Goal: Transaction & Acquisition: Purchase product/service

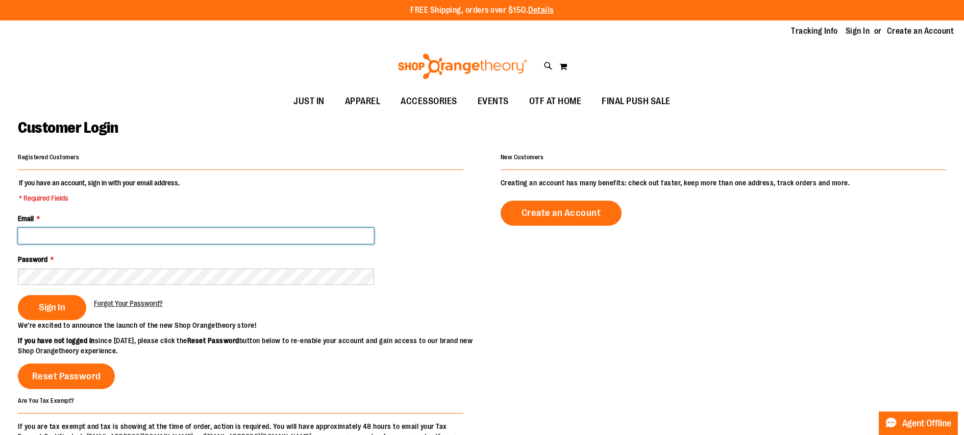
click at [94, 234] on input "Email *" at bounding box center [196, 236] width 356 height 16
type input "**********"
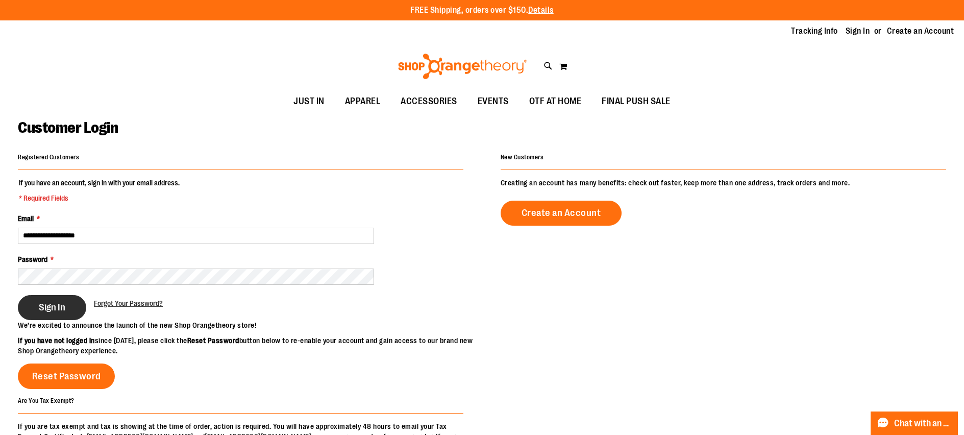
click at [56, 309] on span "Sign In" at bounding box center [52, 307] width 27 height 11
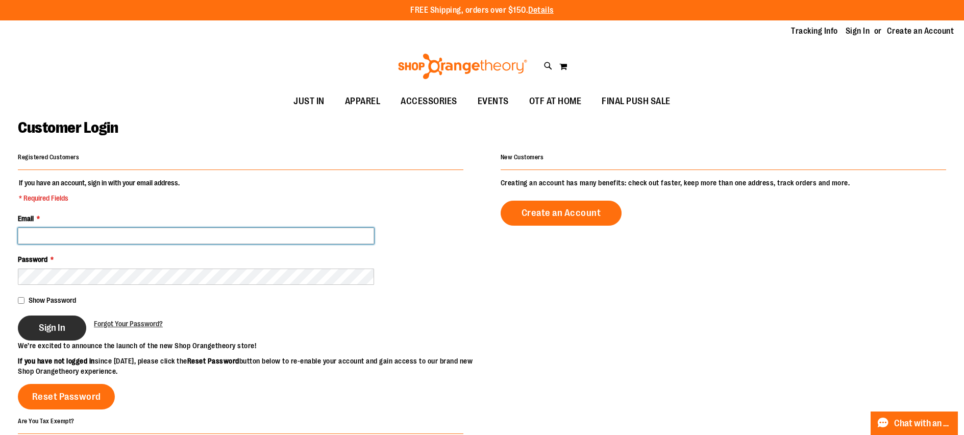
type input "**********"
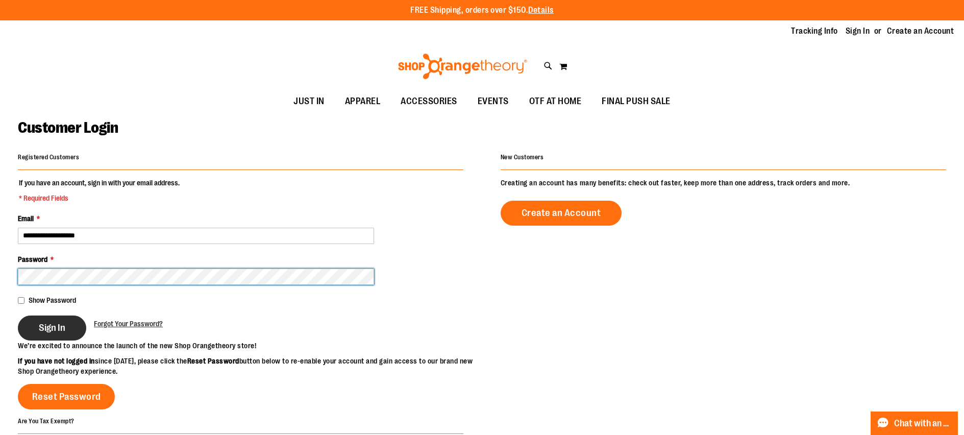
type input "**********"
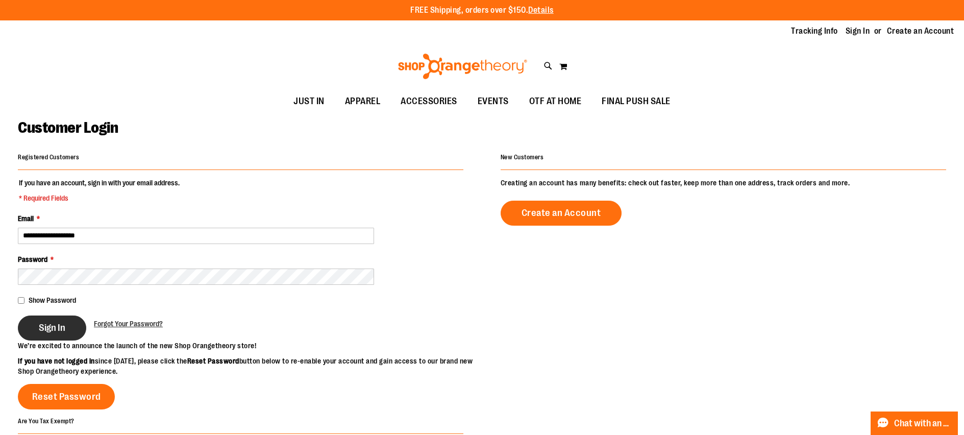
click at [35, 326] on button "Sign In" at bounding box center [52, 327] width 68 height 25
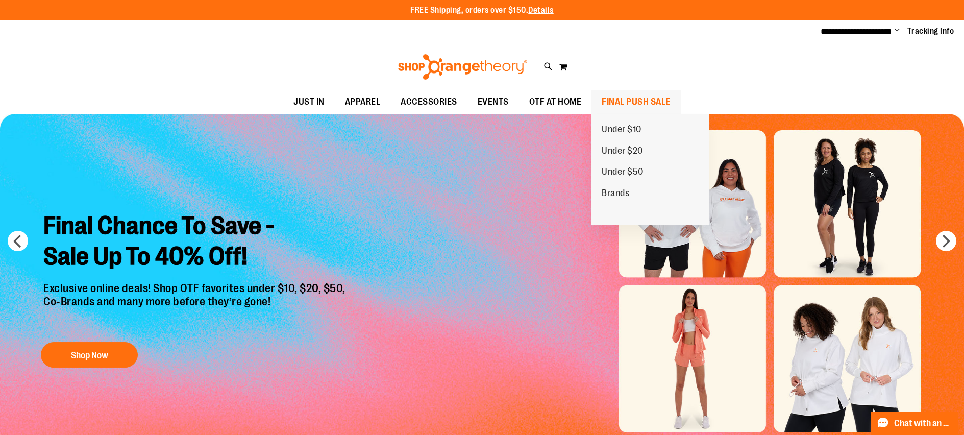
type input "**********"
click at [617, 98] on span "FINAL PUSH SALE" at bounding box center [636, 101] width 69 height 23
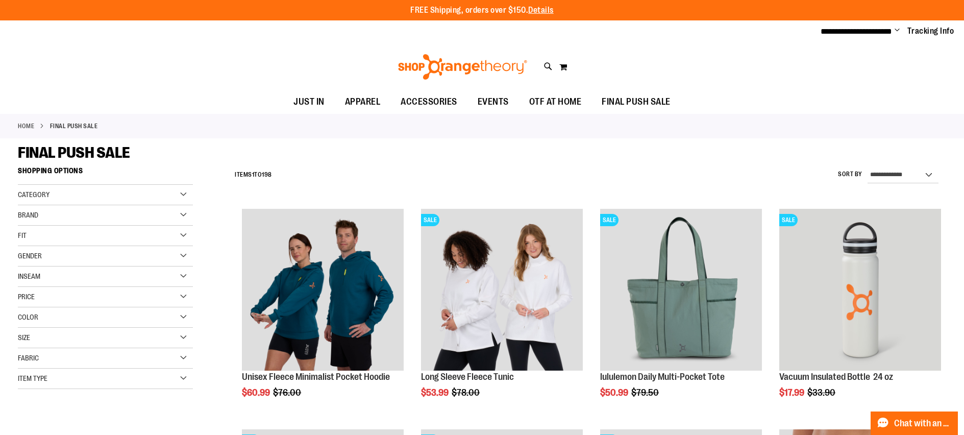
type input "**********"
click at [890, 173] on select "**********" at bounding box center [902, 175] width 71 height 16
select select "**********"
click at [867, 167] on select "**********" at bounding box center [902, 175] width 71 height 16
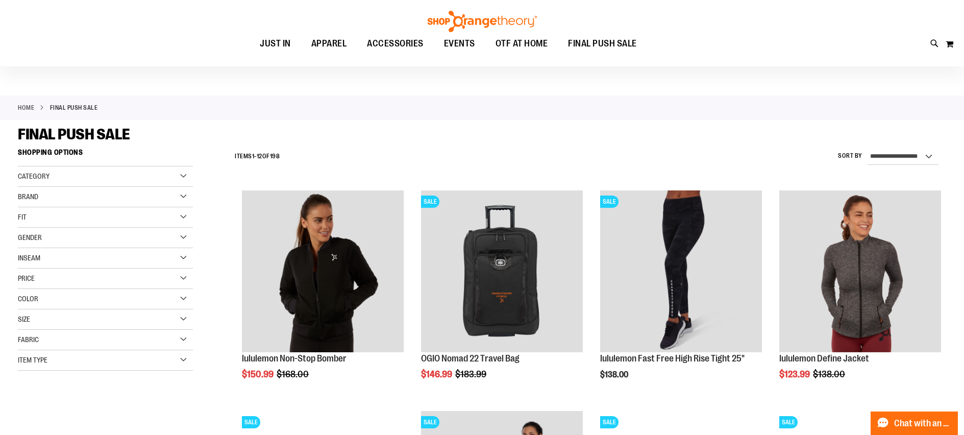
scroll to position [70, 0]
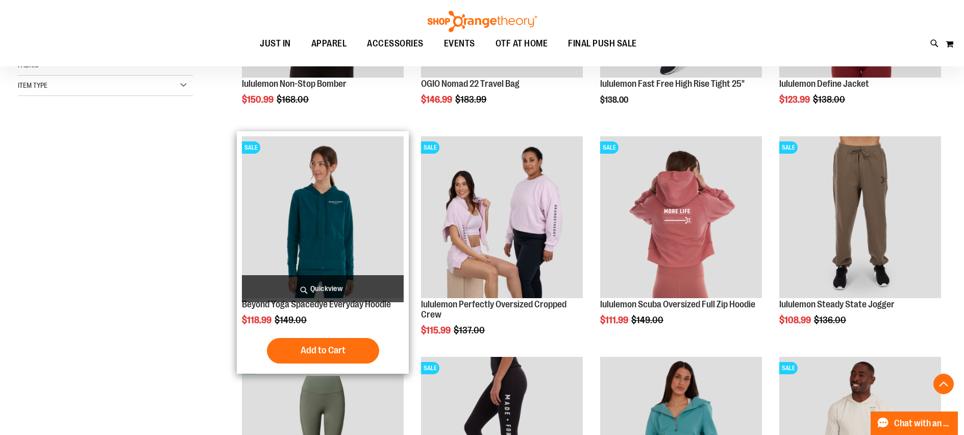
scroll to position [484, 0]
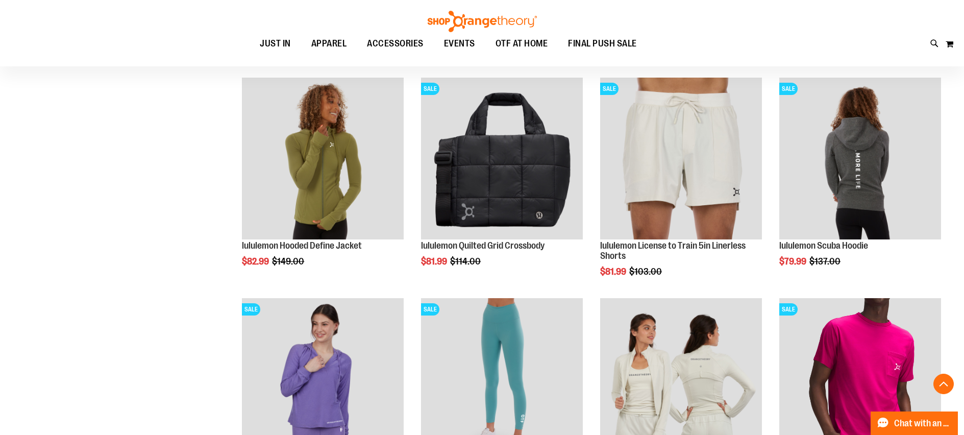
scroll to position [1020, 0]
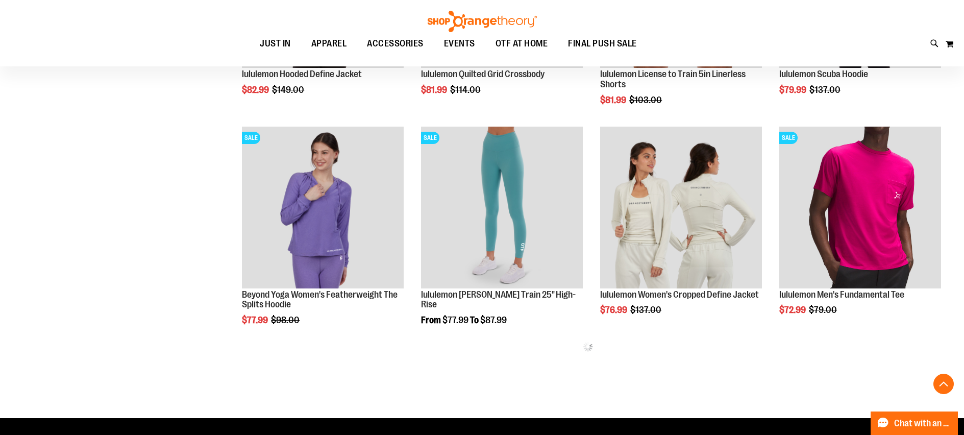
scroll to position [1196, 0]
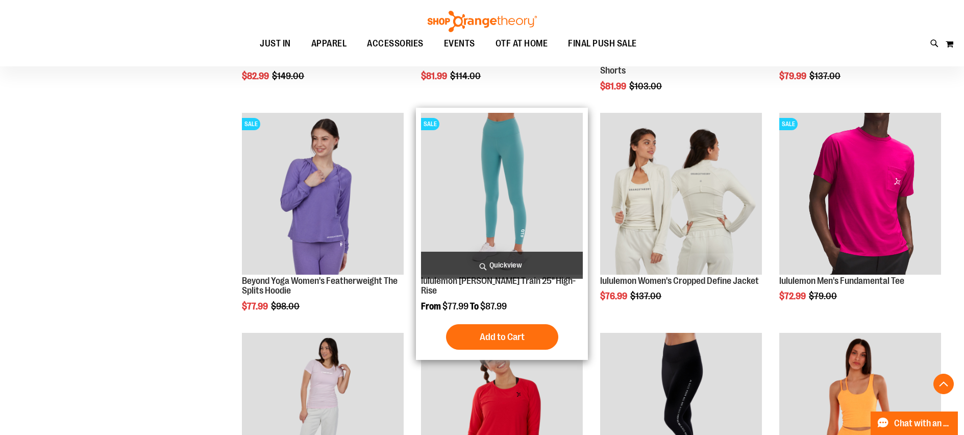
click at [468, 207] on img "product" at bounding box center [502, 194] width 162 height 162
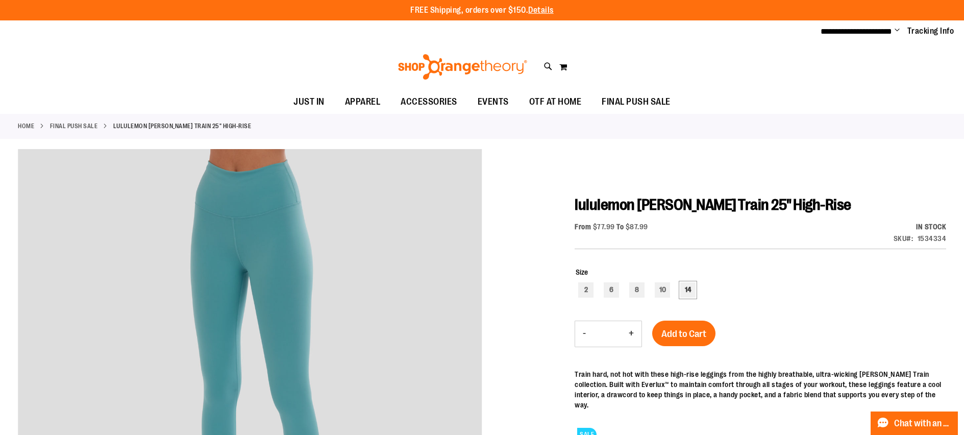
type input "**********"
click at [682, 288] on div "14" at bounding box center [687, 289] width 15 height 15
type input "***"
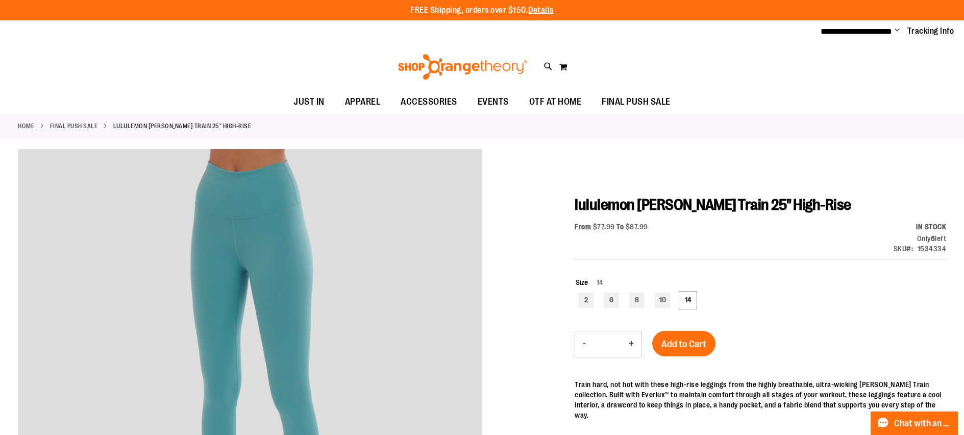
click at [682, 338] on span "Add to Cart" at bounding box center [683, 343] width 45 height 11
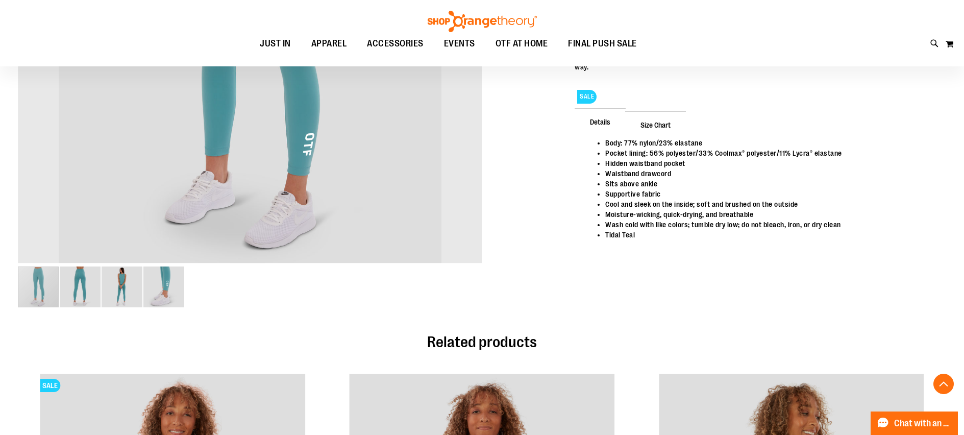
scroll to position [346, 0]
click at [81, 288] on img "image 2 of 4" at bounding box center [80, 287] width 41 height 41
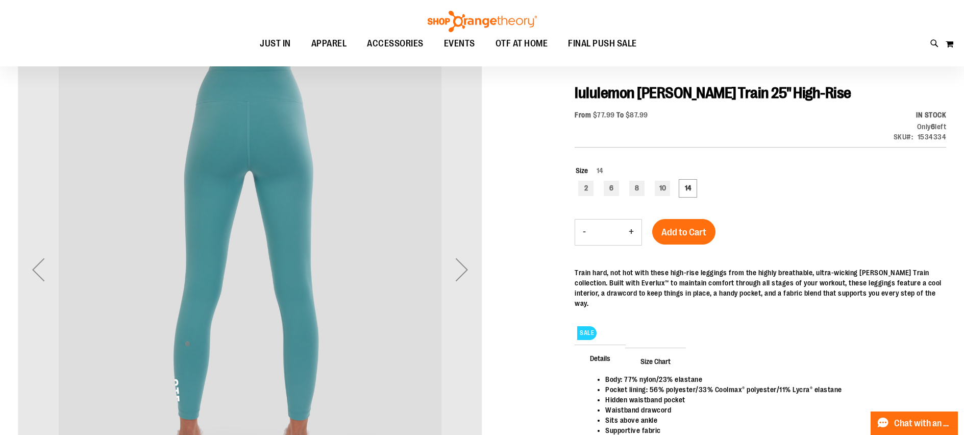
scroll to position [243, 0]
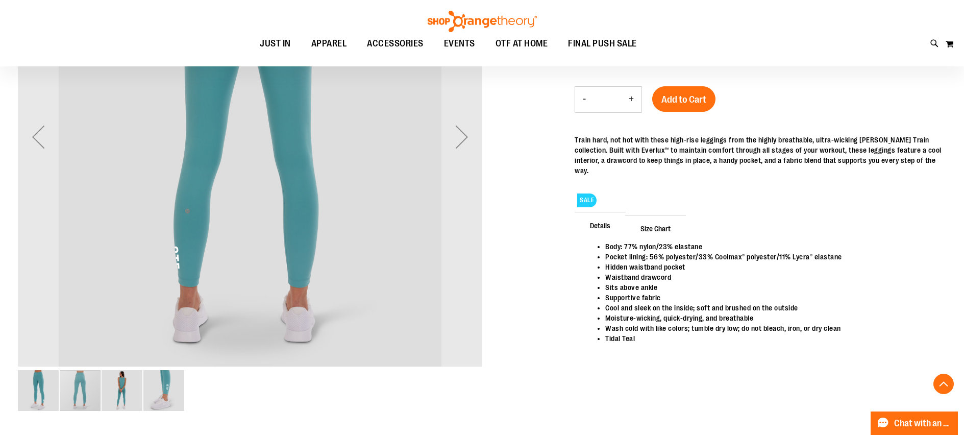
click at [128, 390] on img "image 3 of 4" at bounding box center [122, 390] width 41 height 41
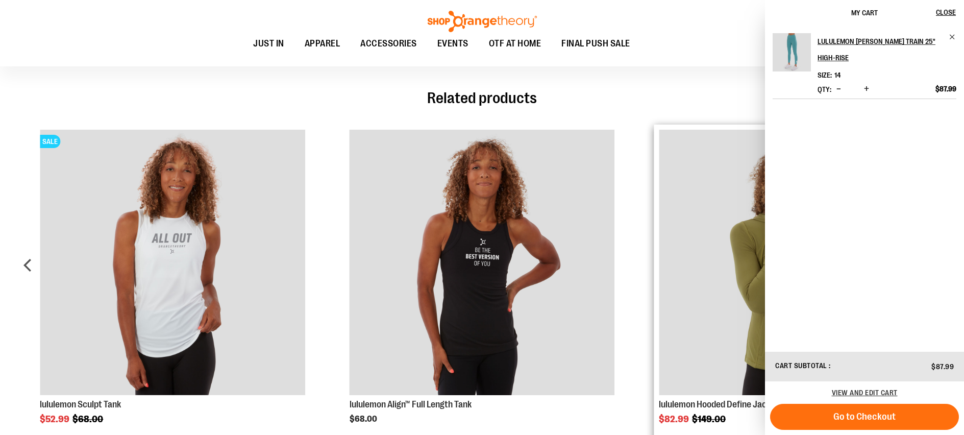
scroll to position [503, 0]
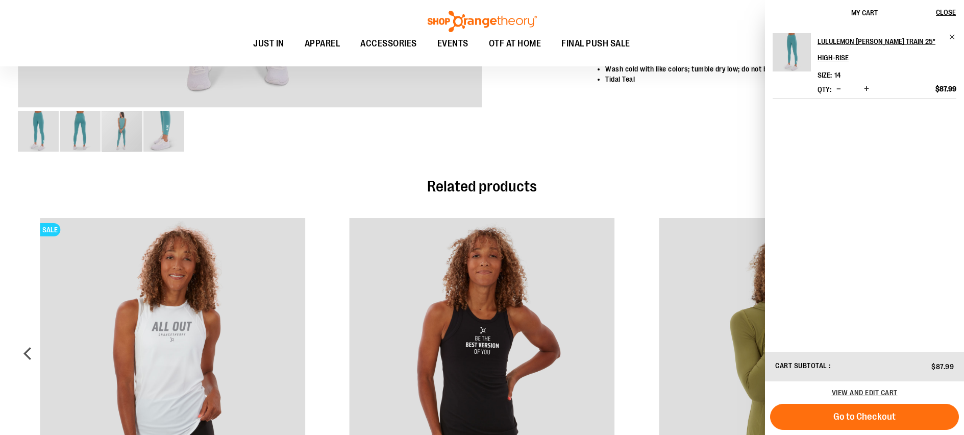
click at [663, 170] on div "Related products lululemon Hotty Hot Short 4” $78.00" at bounding box center [482, 347] width 928 height 364
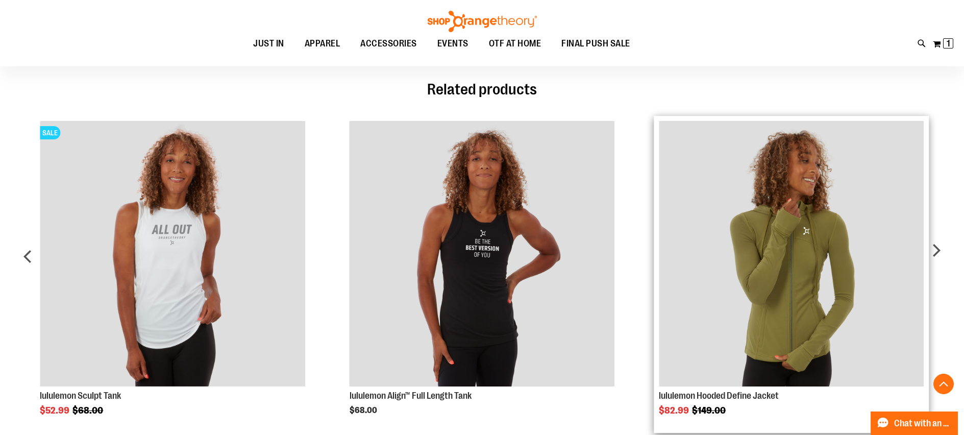
scroll to position [697, 0]
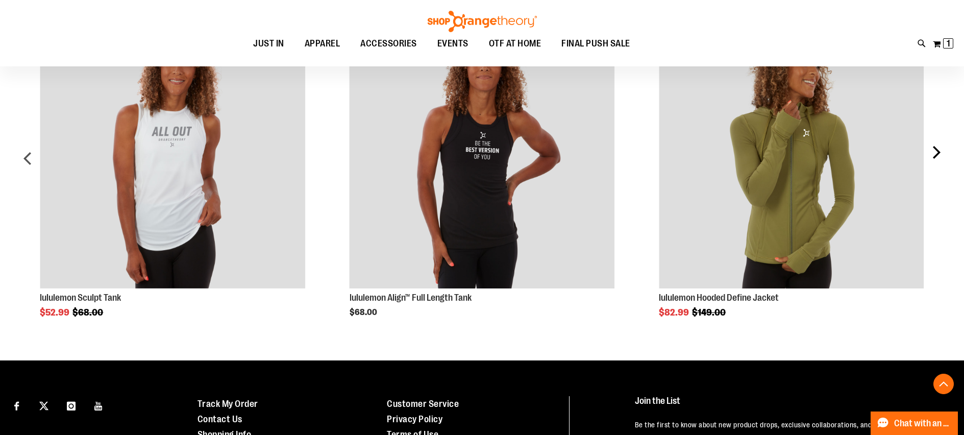
click at [933, 154] on div "next" at bounding box center [935, 162] width 20 height 309
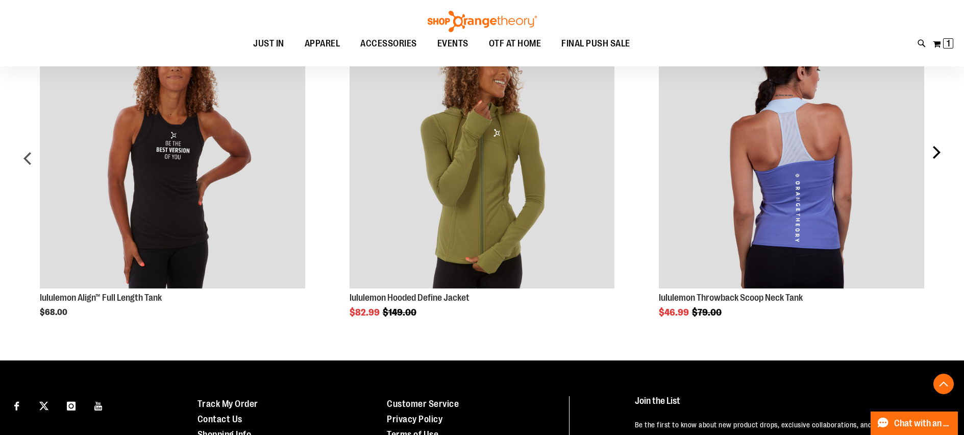
click at [933, 154] on div "next" at bounding box center [935, 162] width 20 height 309
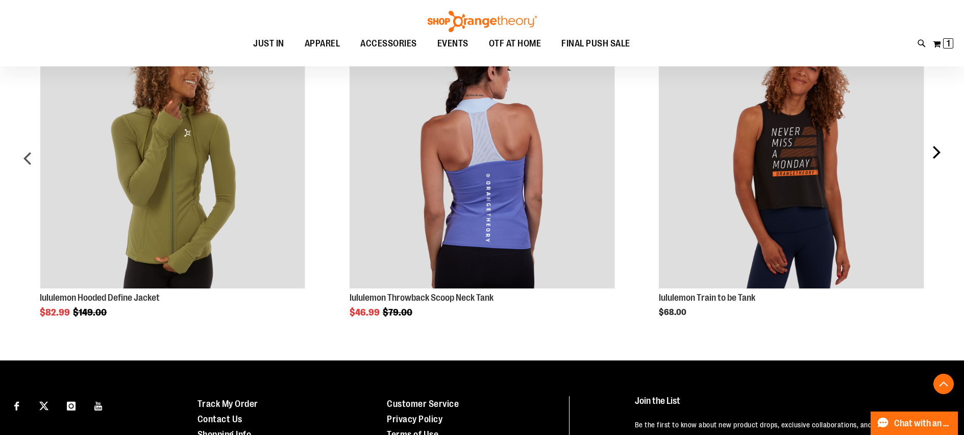
click at [933, 154] on div "next" at bounding box center [935, 162] width 20 height 309
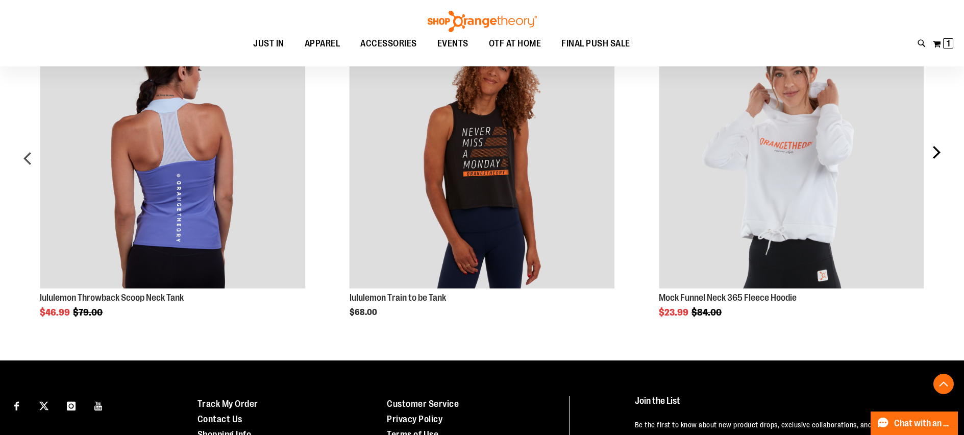
click at [933, 154] on div "next" at bounding box center [935, 162] width 20 height 309
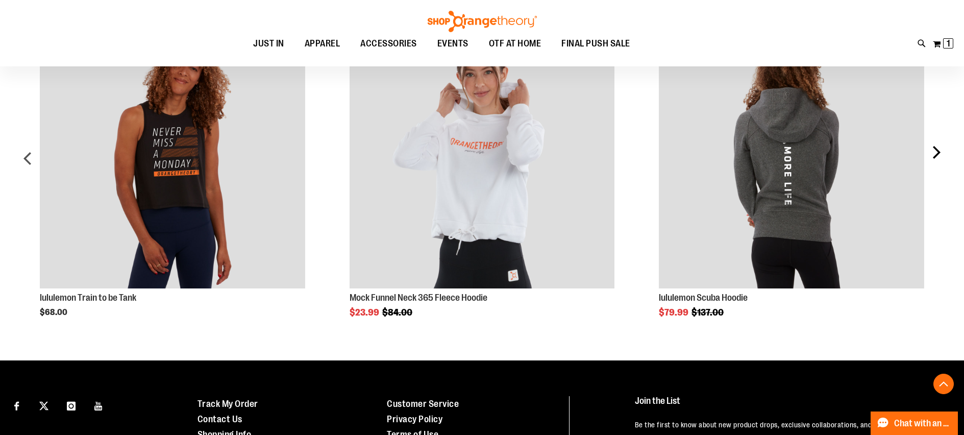
click at [933, 154] on div "next" at bounding box center [935, 162] width 20 height 309
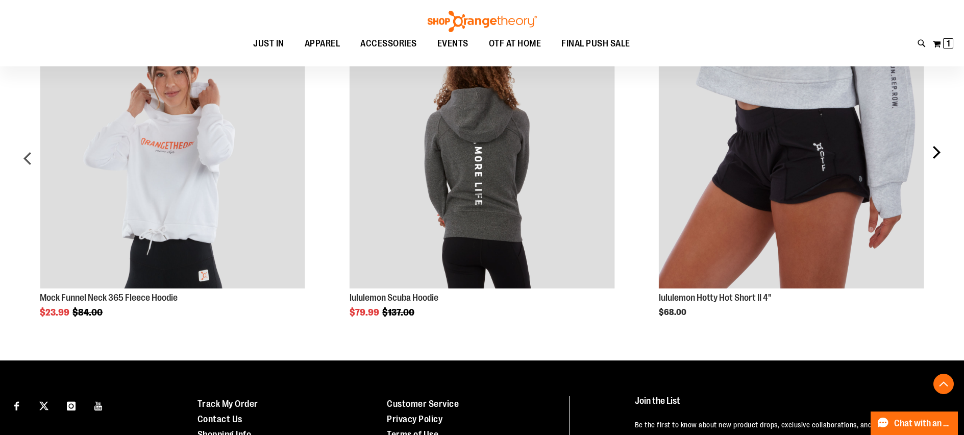
click at [933, 154] on div "next" at bounding box center [935, 162] width 20 height 309
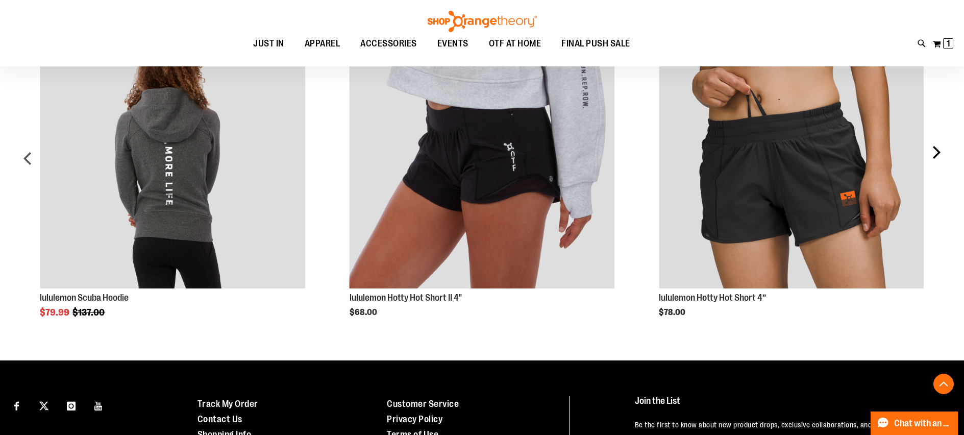
click at [933, 154] on div "next" at bounding box center [935, 162] width 20 height 309
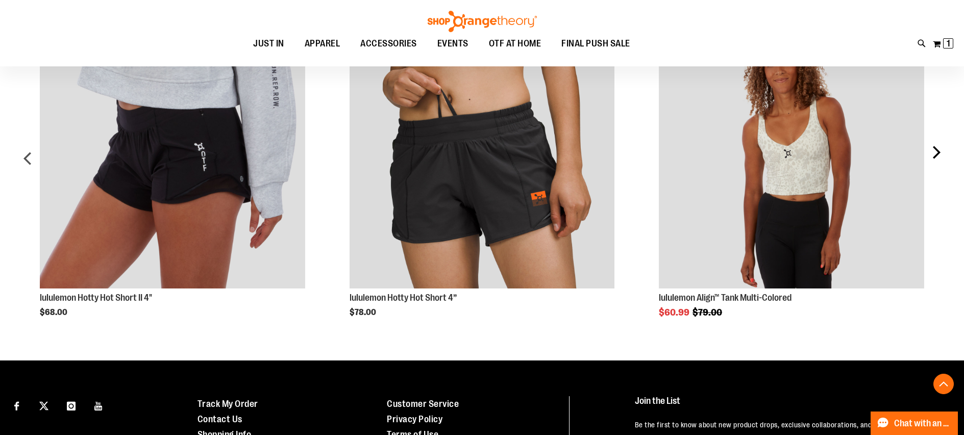
click at [933, 154] on div "next" at bounding box center [935, 162] width 20 height 309
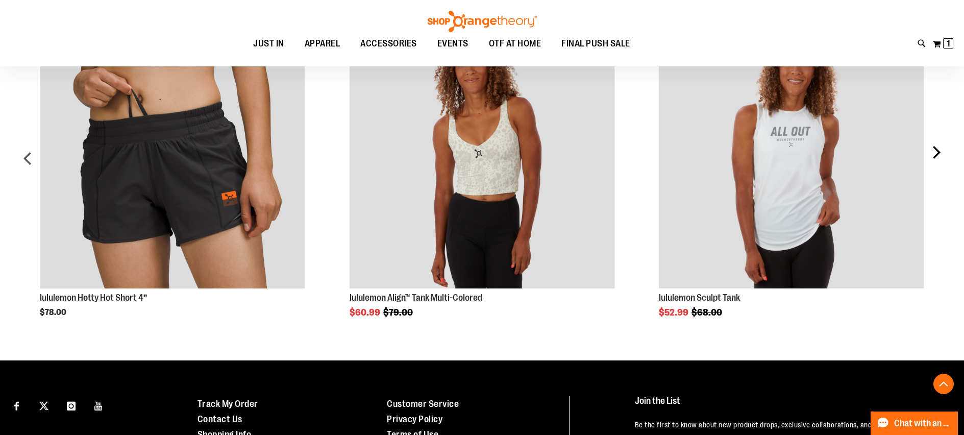
click at [933, 154] on div "next" at bounding box center [935, 162] width 20 height 309
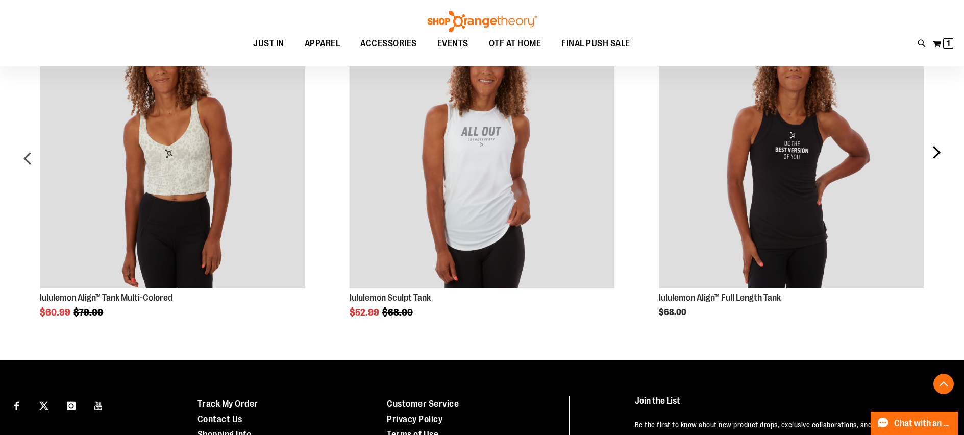
click at [933, 154] on div "next" at bounding box center [935, 162] width 20 height 309
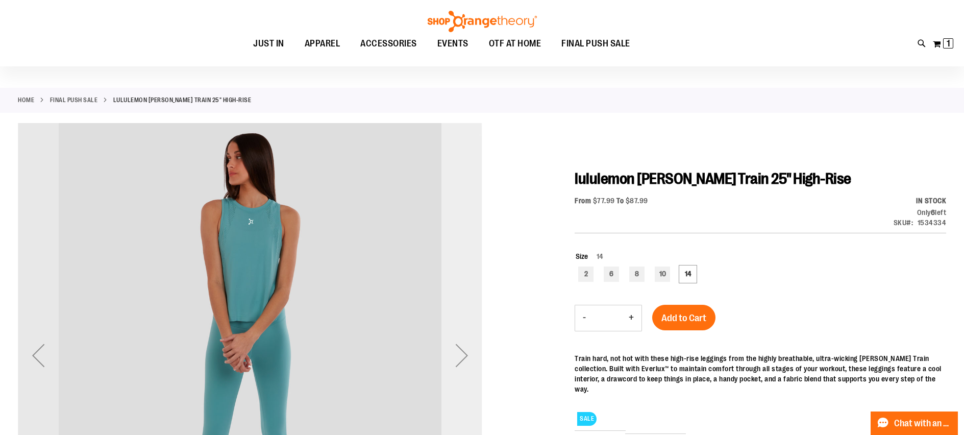
scroll to position [82, 0]
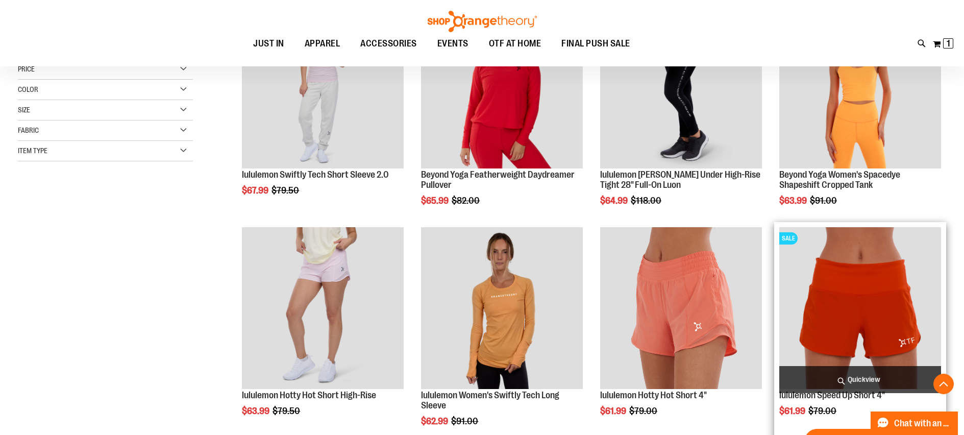
scroll to position [227, 0]
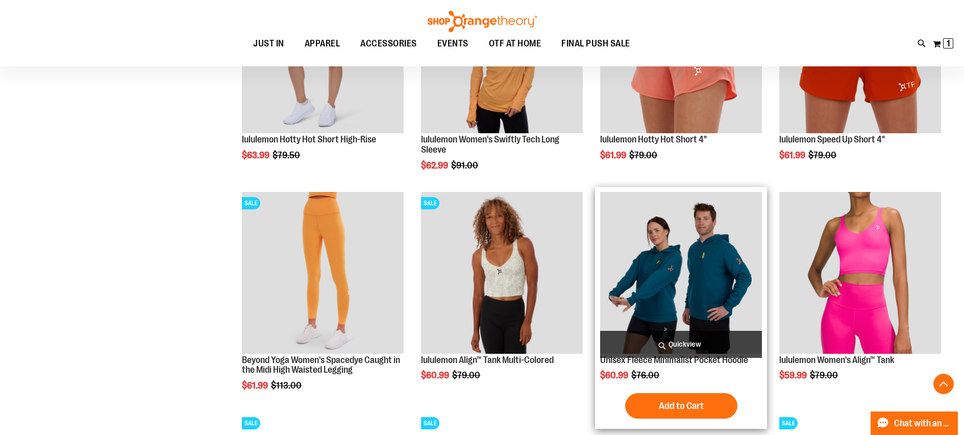
scroll to position [536, 0]
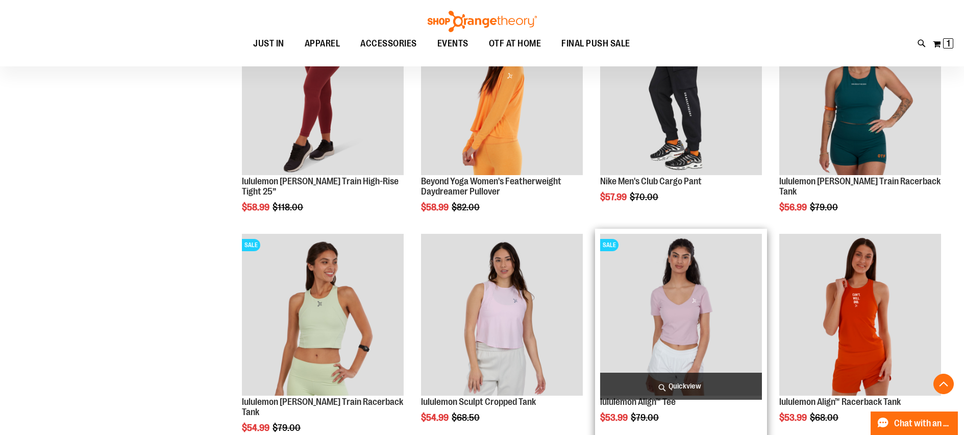
scroll to position [962, 0]
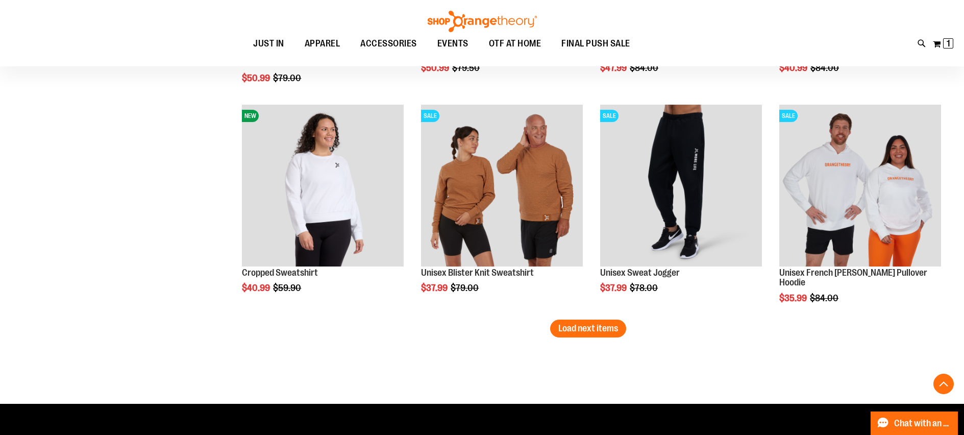
scroll to position [1889, 0]
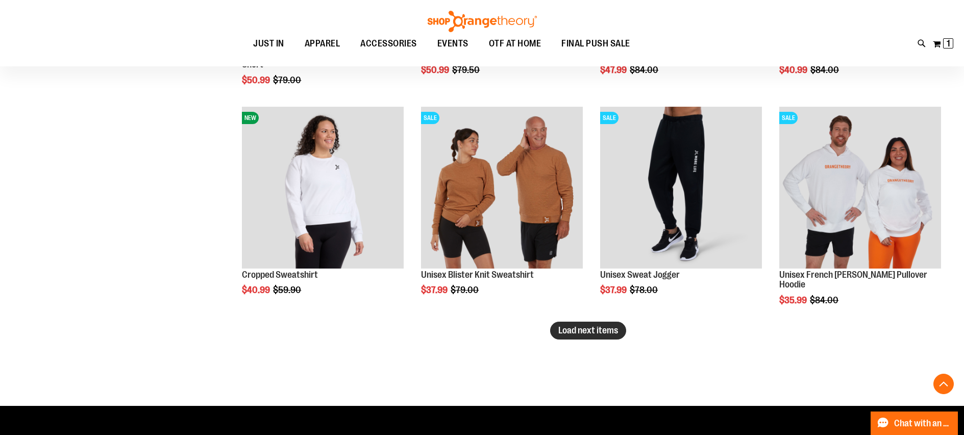
type input "**********"
click at [564, 330] on span "Load next items" at bounding box center [588, 330] width 60 height 10
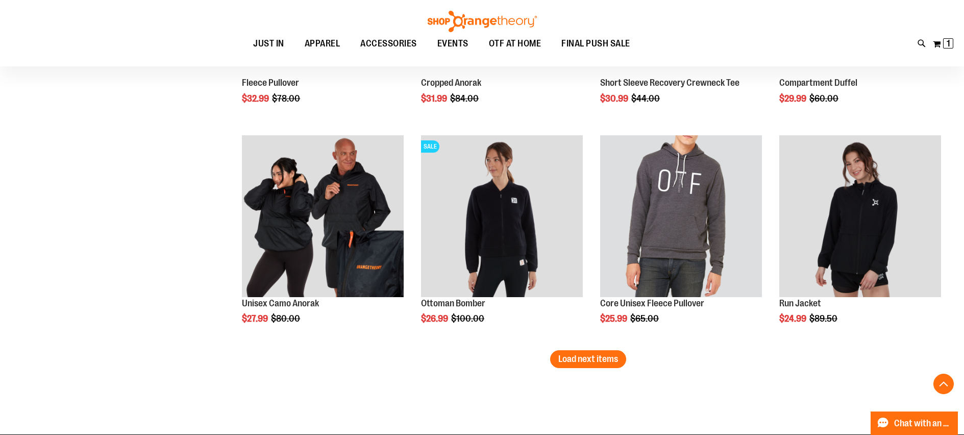
scroll to position [2518, 0]
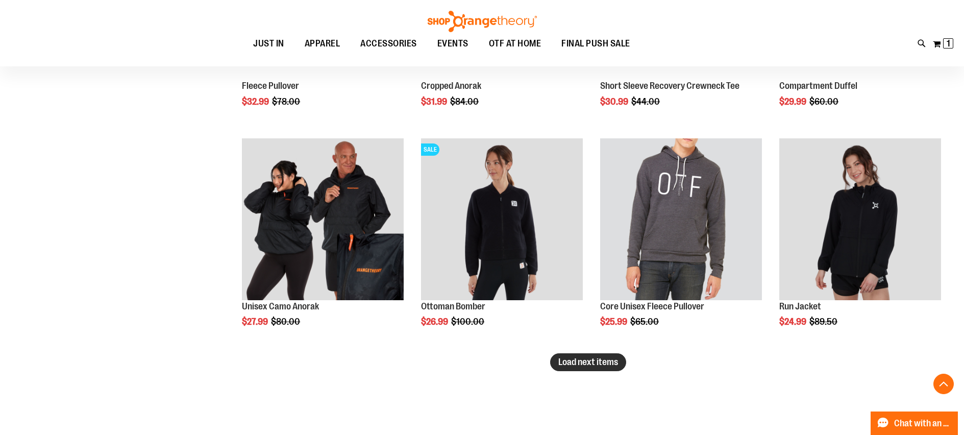
click at [590, 361] on span "Load next items" at bounding box center [588, 362] width 60 height 10
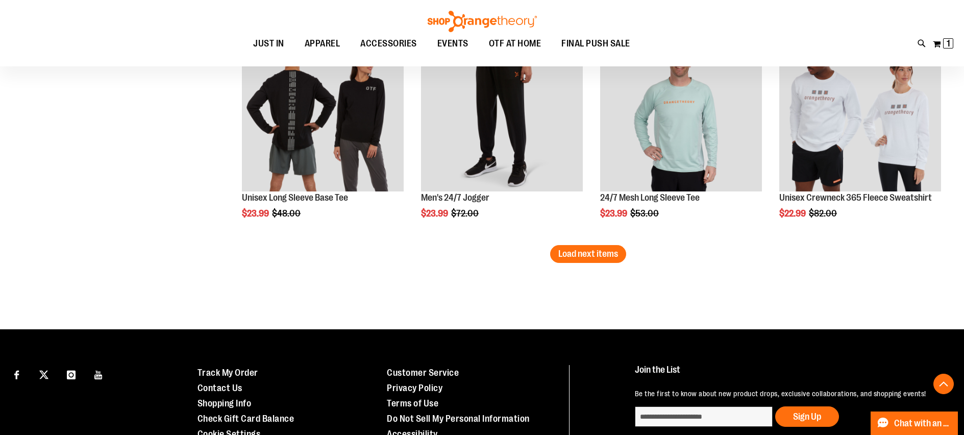
scroll to position [3365, 0]
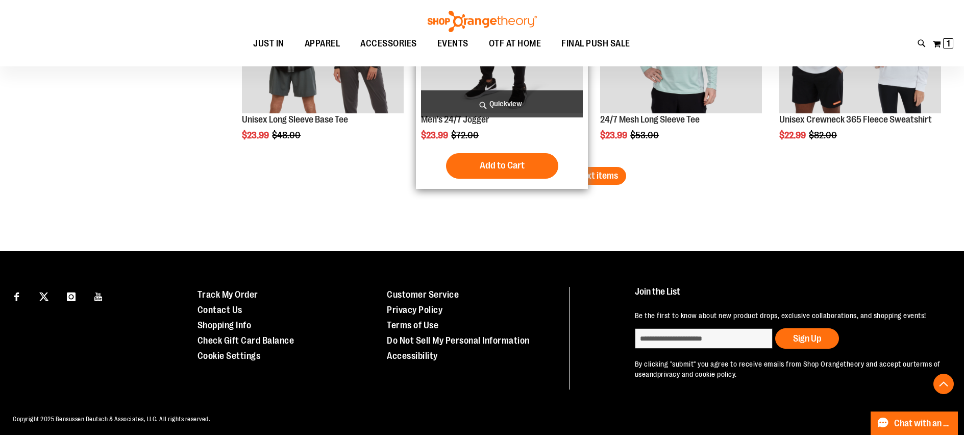
click at [585, 177] on span "Load next items" at bounding box center [588, 175] width 60 height 10
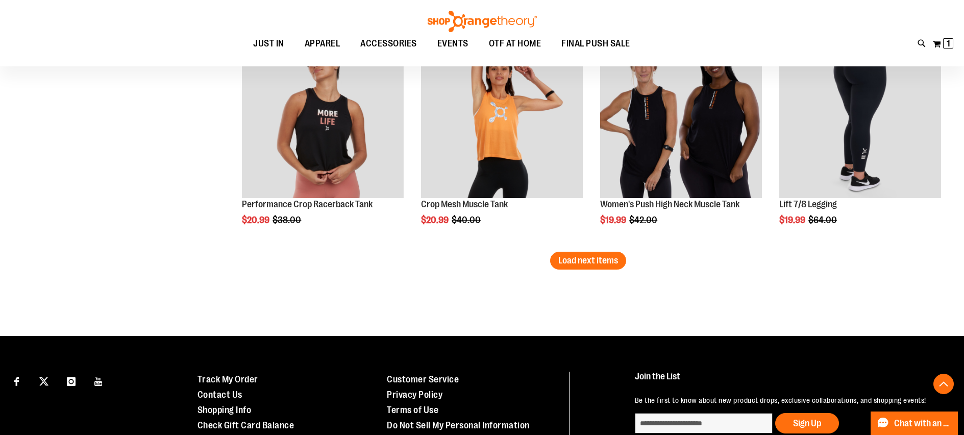
scroll to position [3943, 0]
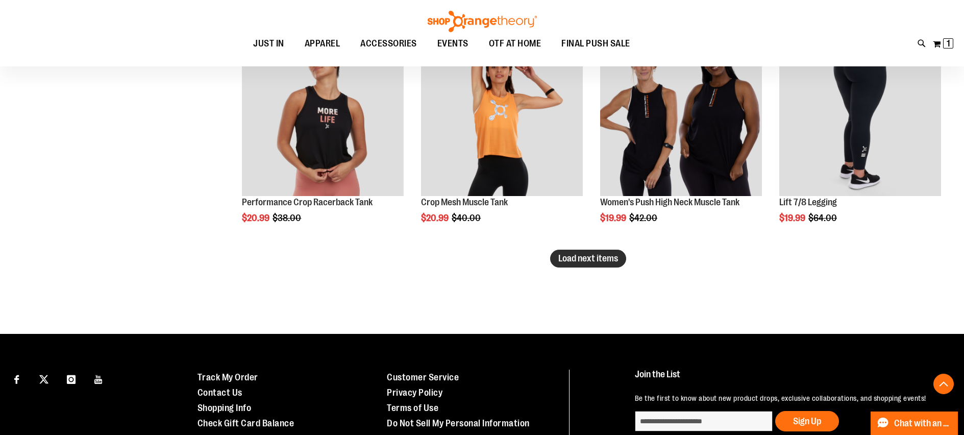
click at [559, 258] on span "Load next items" at bounding box center [588, 258] width 60 height 10
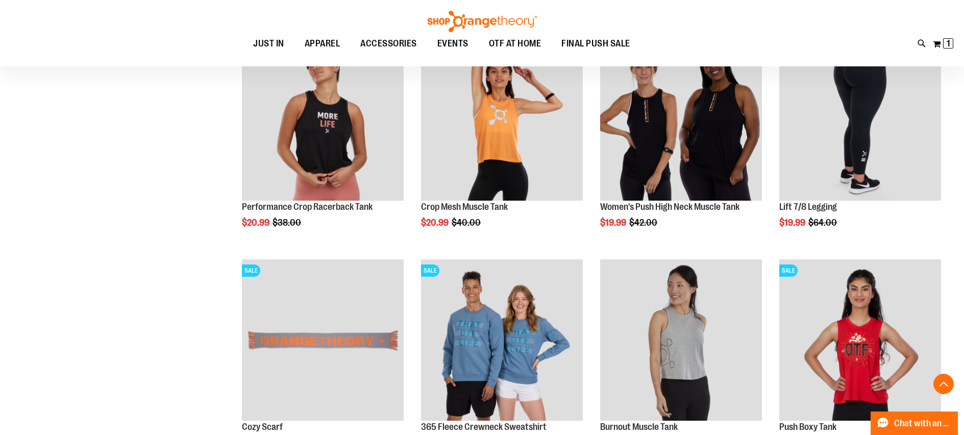
scroll to position [3939, 0]
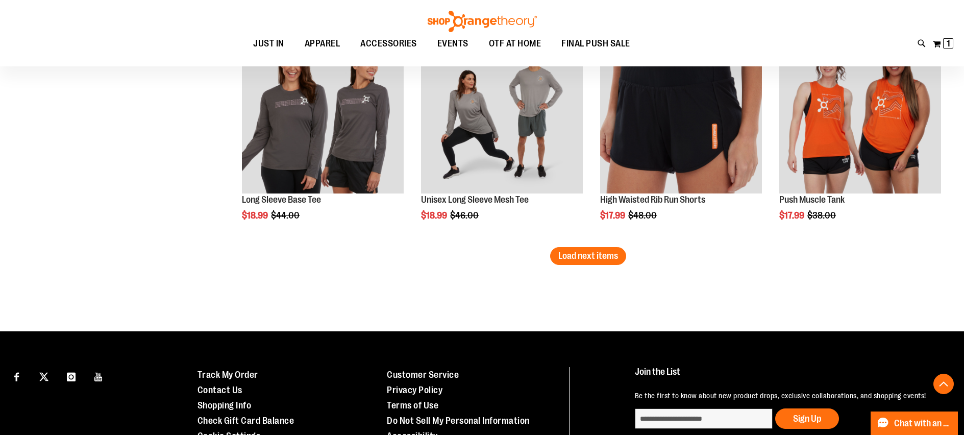
scroll to position [4685, 0]
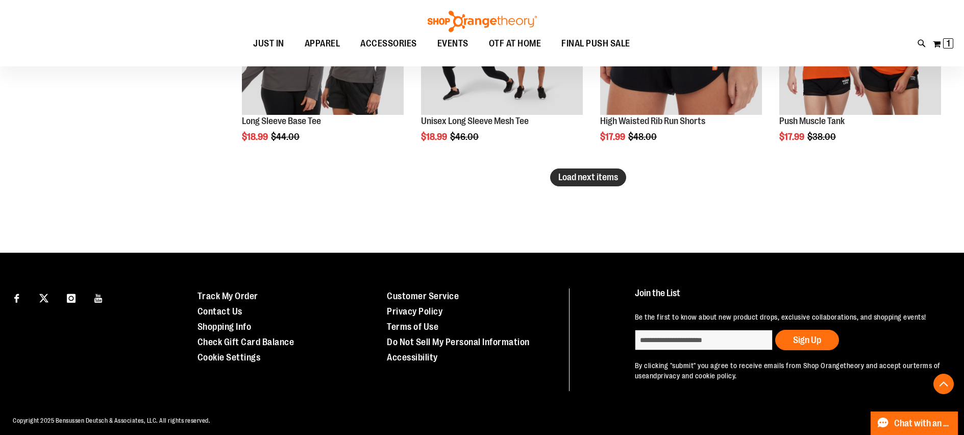
click at [571, 182] on span "Load next items" at bounding box center [588, 177] width 60 height 10
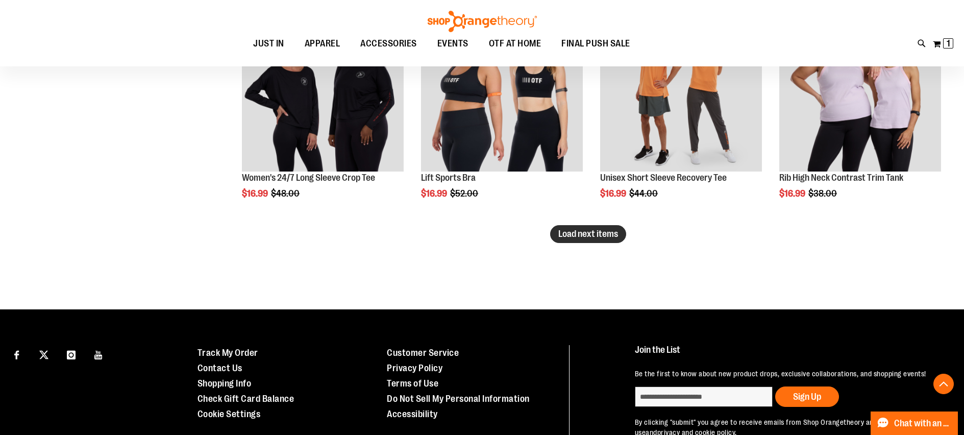
scroll to position [5244, 0]
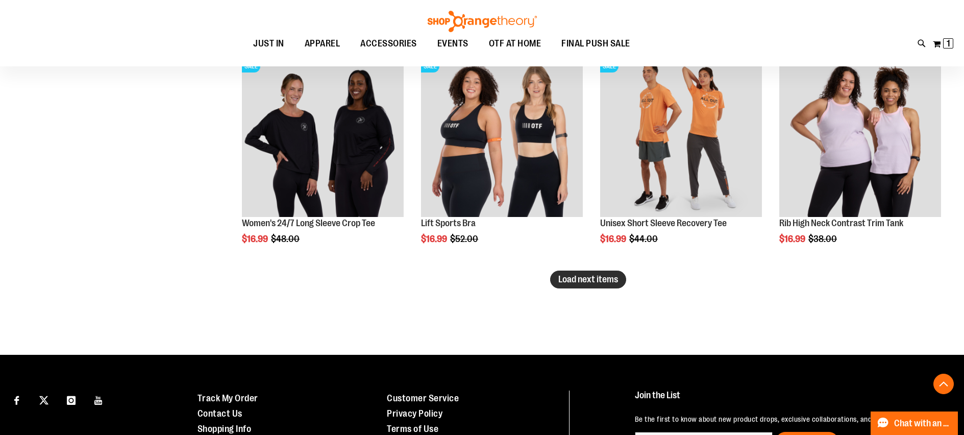
click at [605, 279] on span "Load next items" at bounding box center [588, 279] width 60 height 10
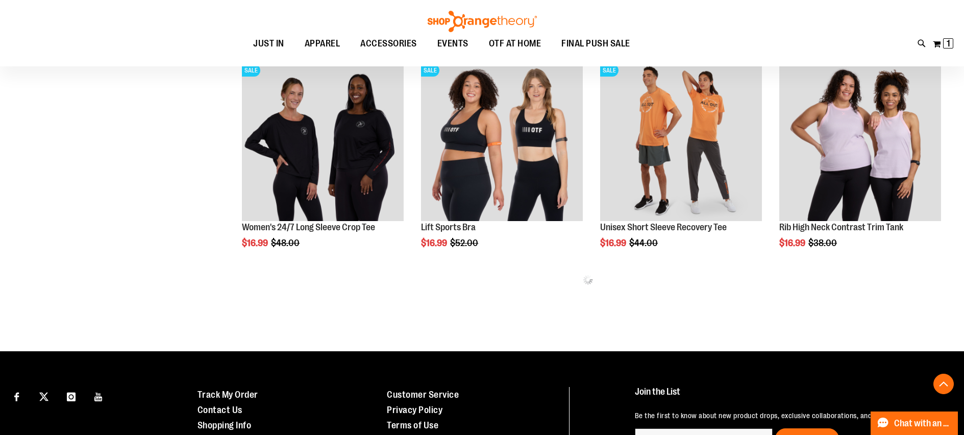
scroll to position [5242, 0]
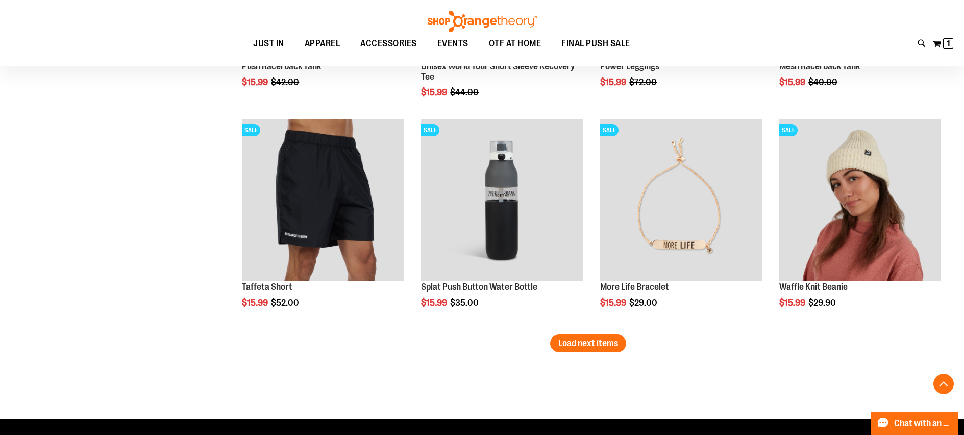
scroll to position [5692, 0]
